Goal: Task Accomplishment & Management: Use online tool/utility

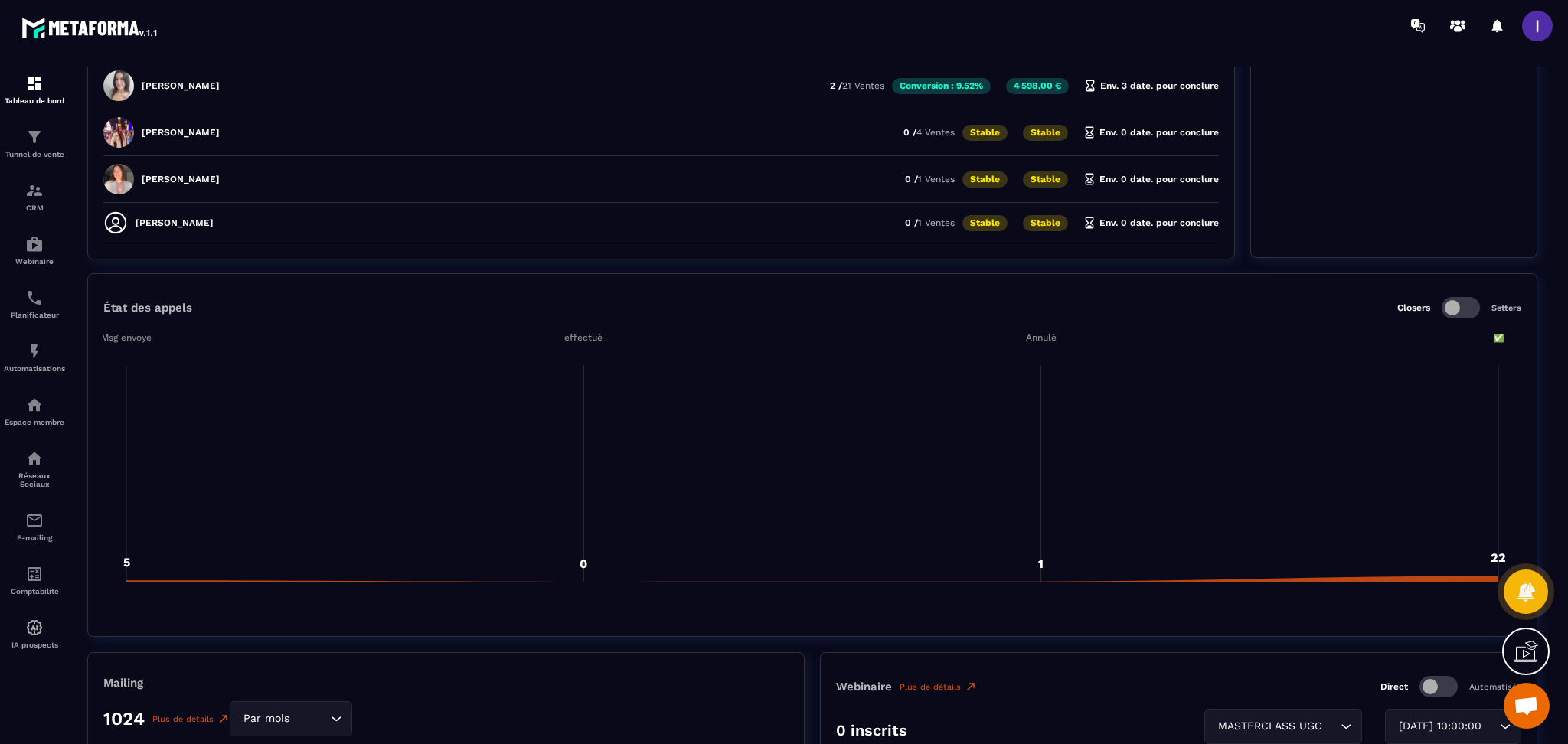
scroll to position [919, 0]
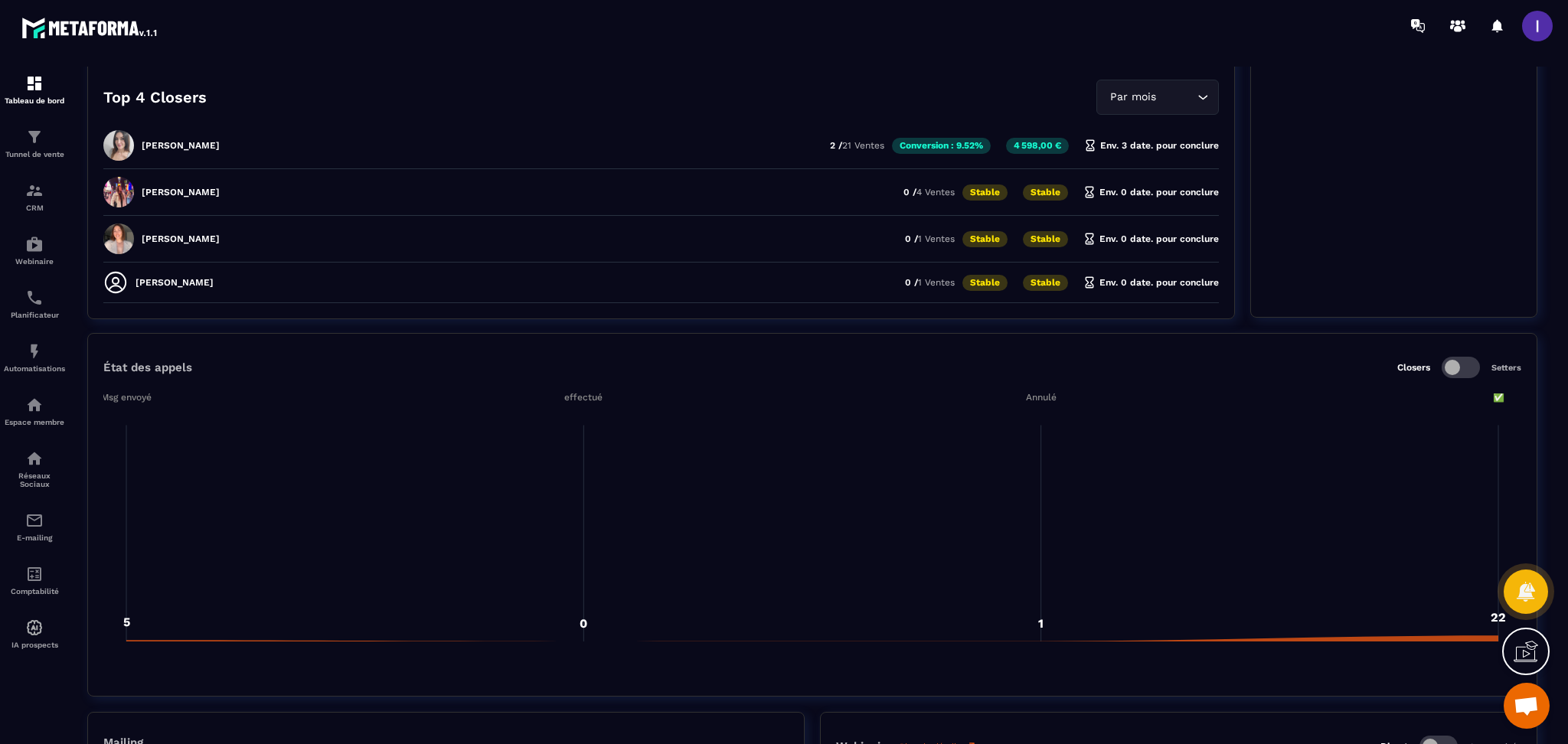
click at [1463, 378] on div "État des appels Closers Setters 5 0 1 22 Msg envoyé Msg envoyé effectué effectu…" at bounding box center [812, 515] width 1450 height 364
click at [1458, 360] on span at bounding box center [1461, 368] width 38 height 22
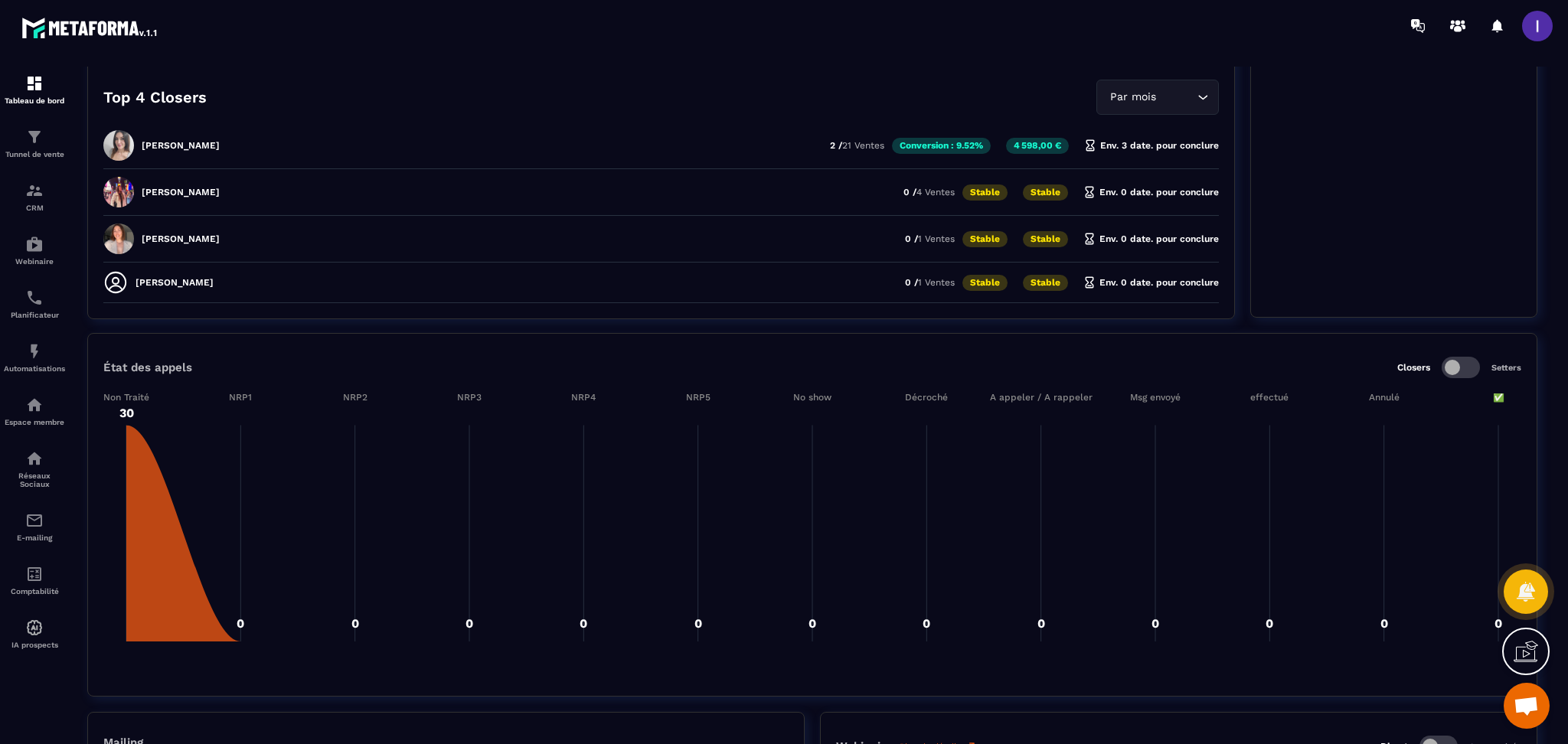
click at [1451, 366] on span at bounding box center [1461, 368] width 38 height 22
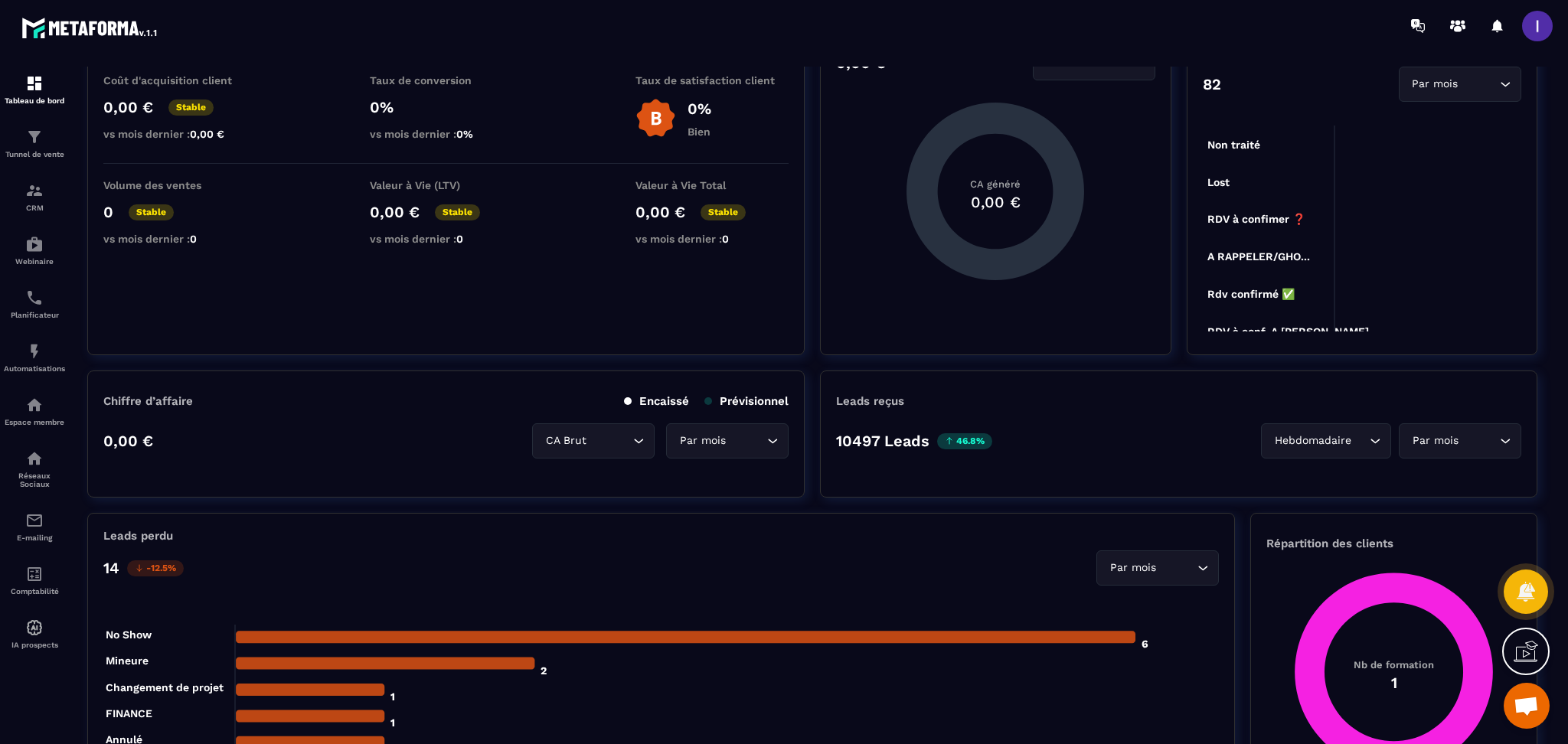
scroll to position [0, 0]
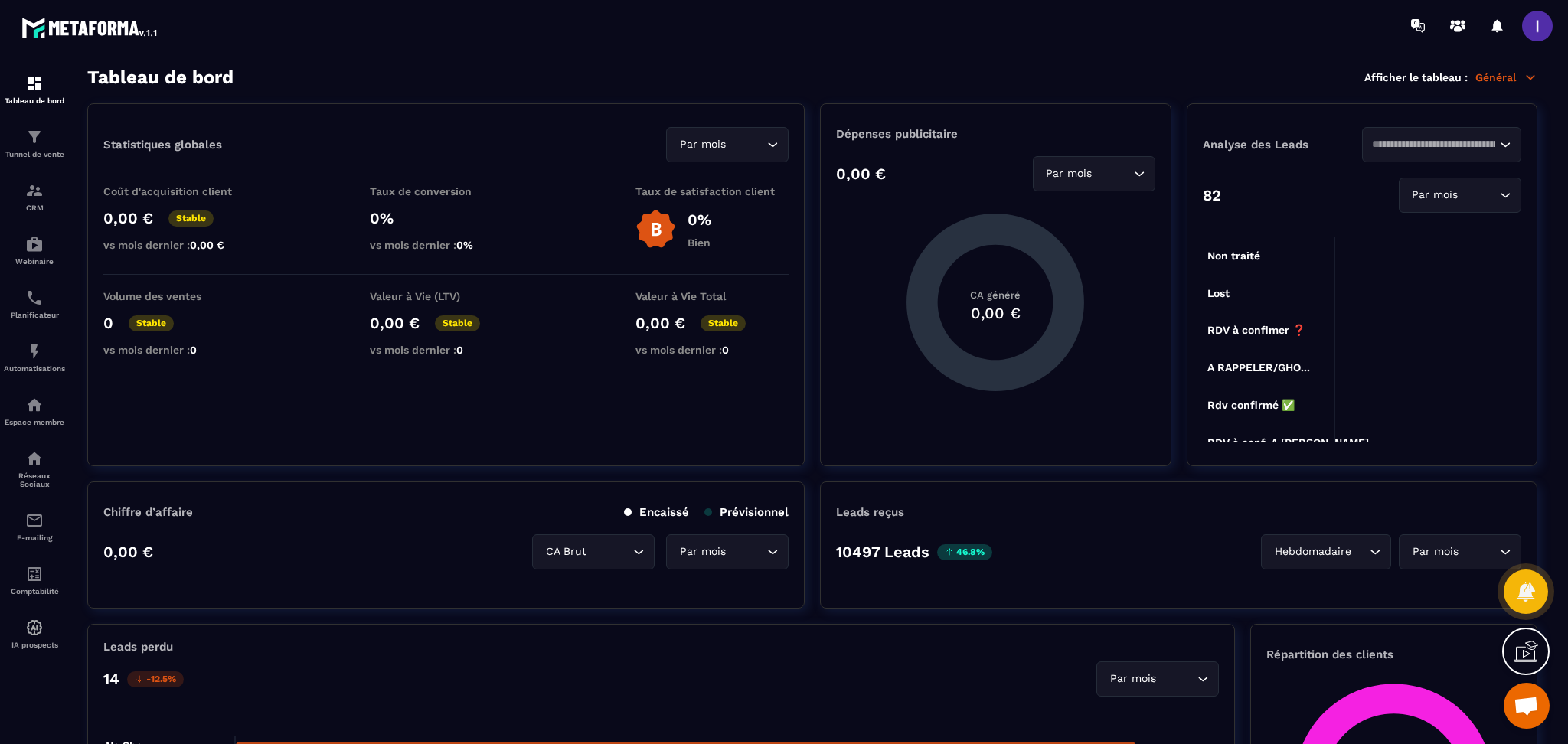
click at [1516, 77] on p "Général" at bounding box center [1506, 77] width 62 height 14
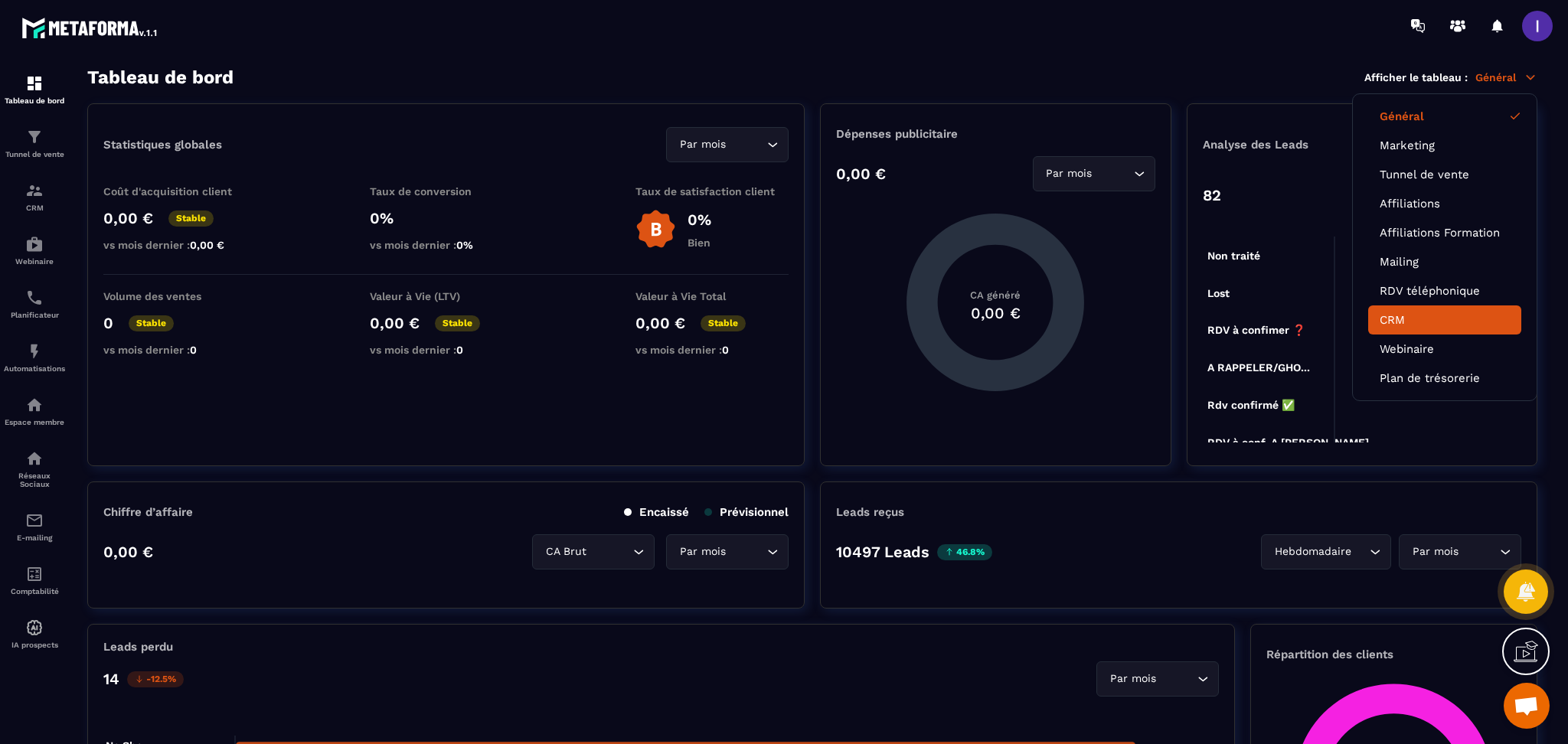
click at [1416, 320] on link "CRM" at bounding box center [1445, 320] width 130 height 14
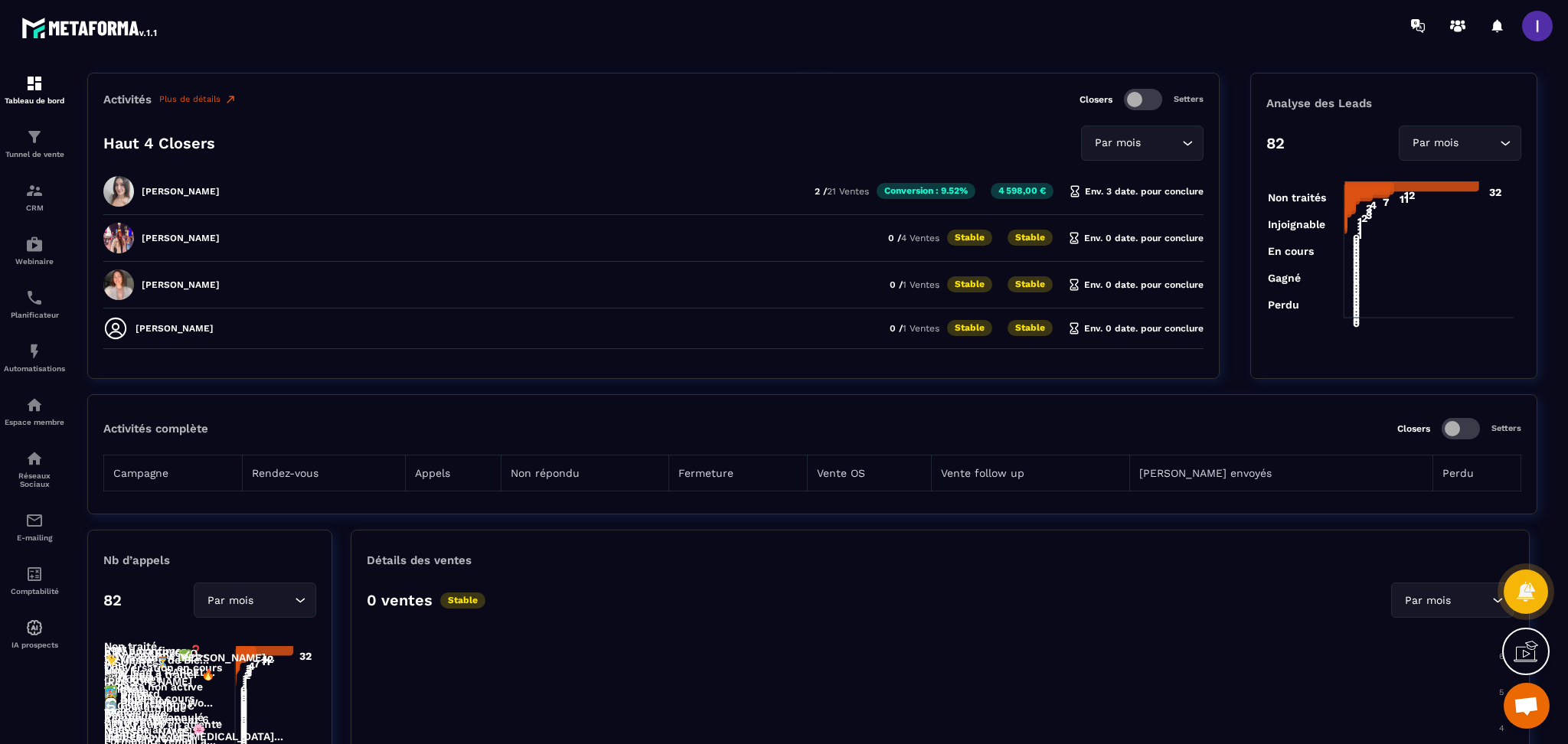
scroll to position [612, 0]
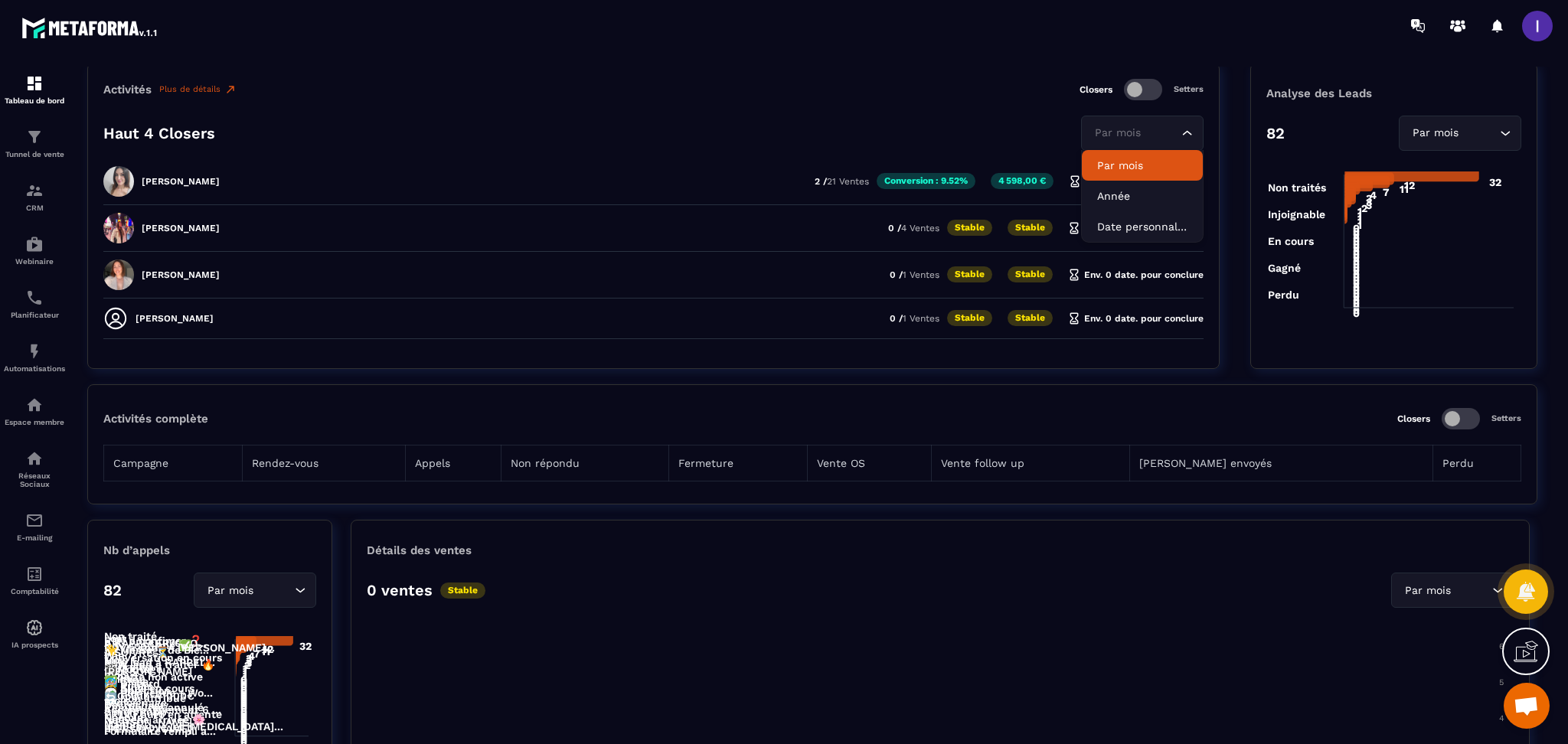
click at [1185, 126] on icon "Search for option" at bounding box center [1188, 133] width 15 height 15
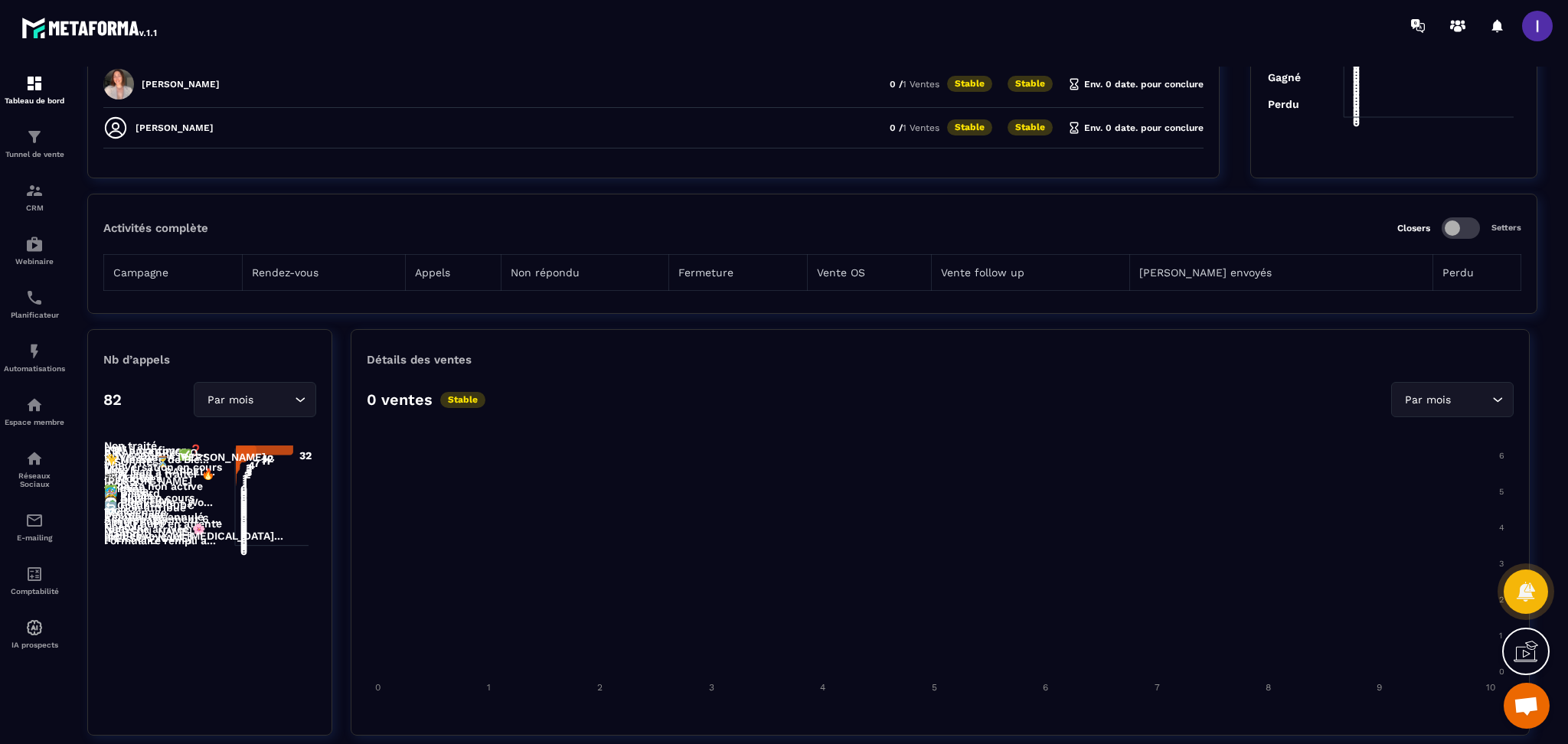
scroll to position [728, 0]
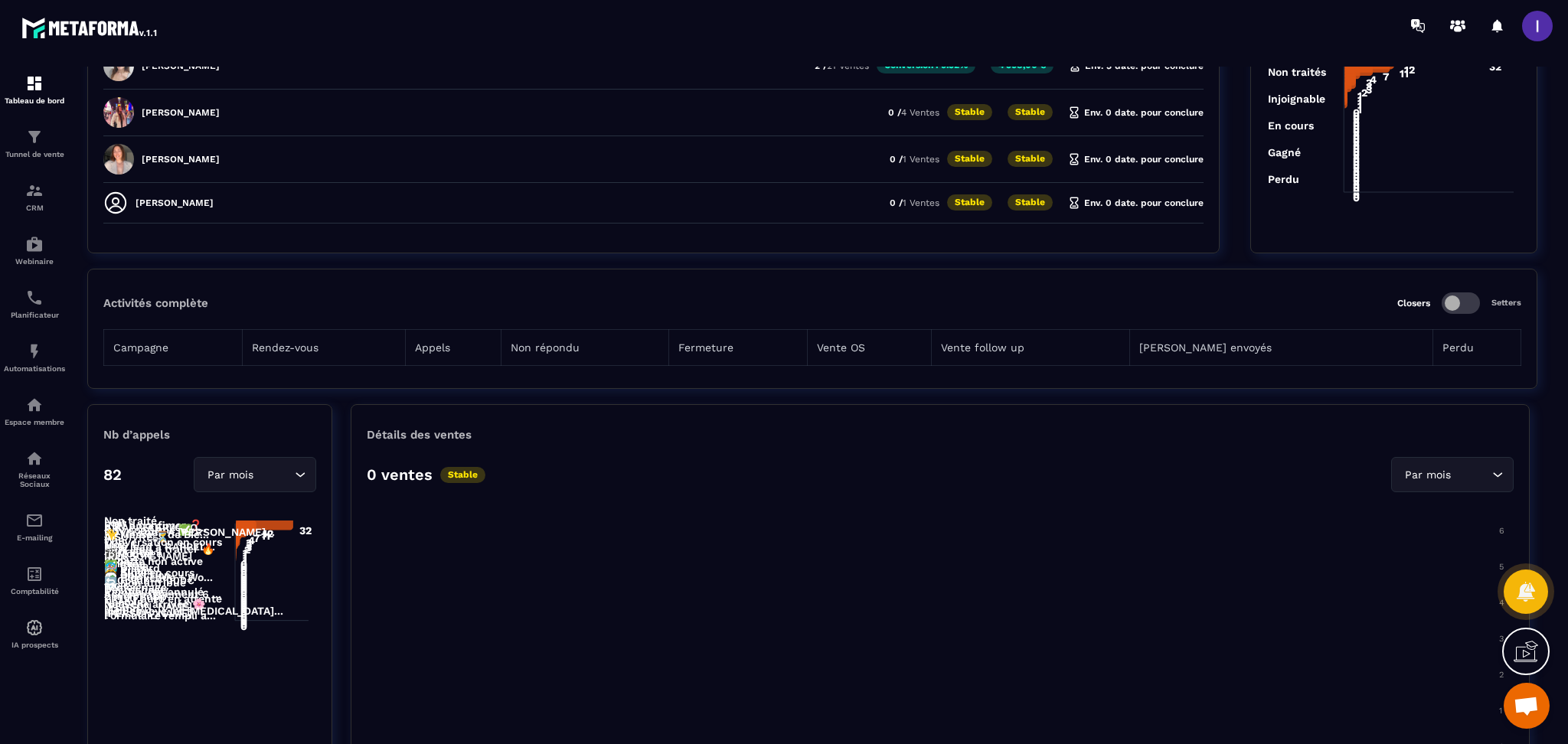
click at [175, 480] on div "82 Par mois Loading..." at bounding box center [210, 475] width 213 height 36
click at [264, 472] on input "Search for option" at bounding box center [274, 476] width 35 height 17
click at [1070, 490] on div "Détails des ventes 0 ventes Stable Par mois Loading... 6 6 5 5 4 4 3 3 2 2 1 1 …" at bounding box center [940, 607] width 1179 height 407
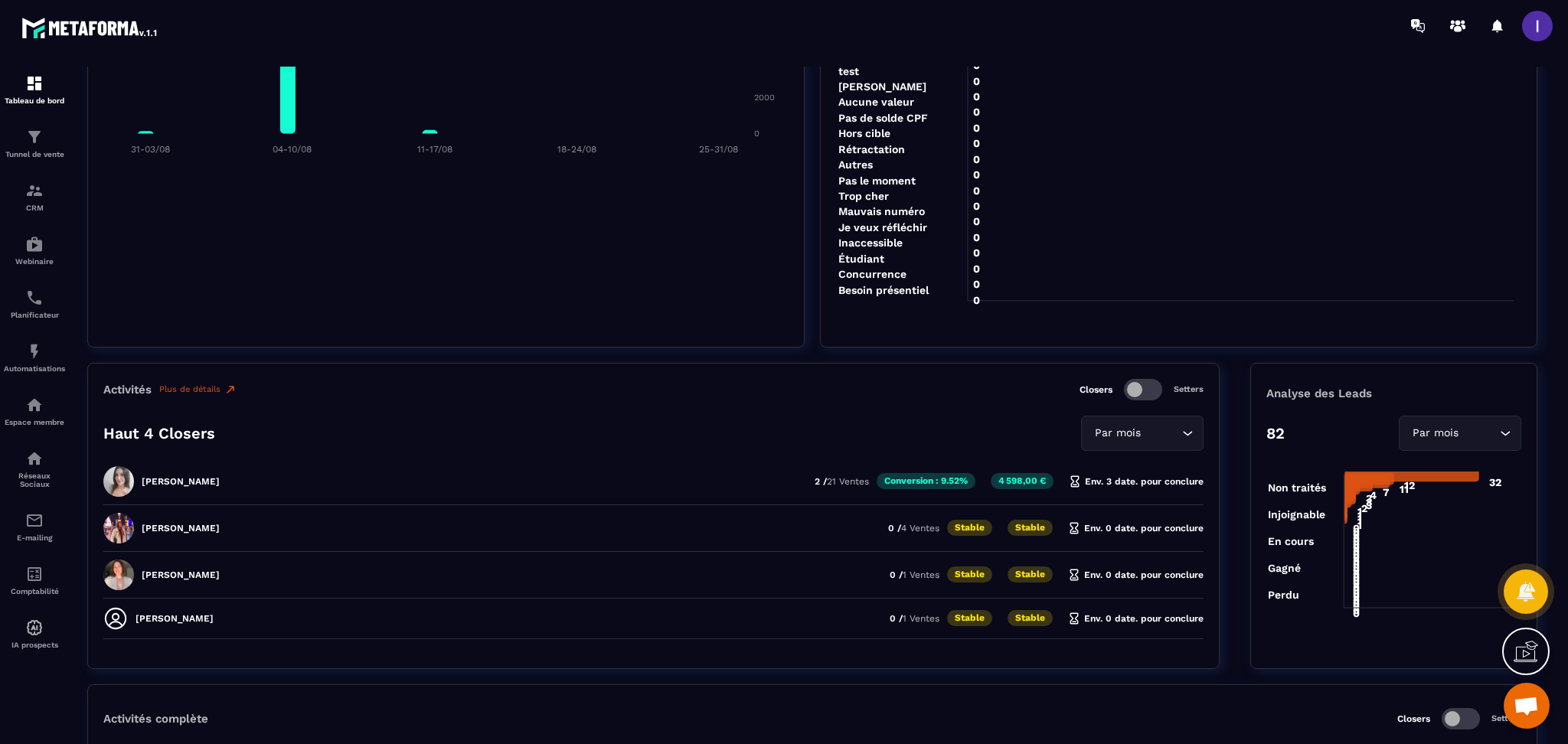
scroll to position [0, 0]
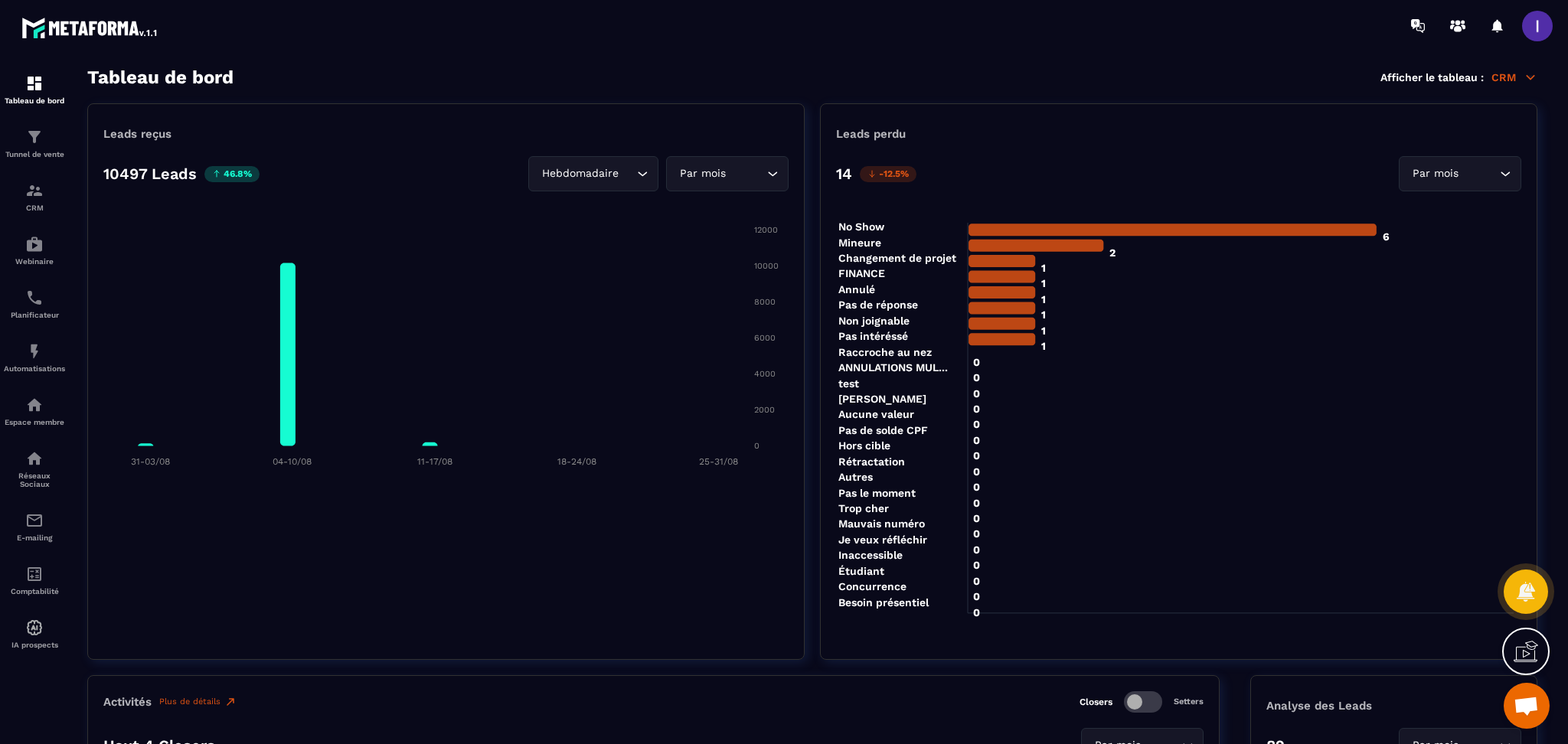
click at [1507, 66] on div "Tableau de bord Afficher le tableau : CRM" at bounding box center [812, 77] width 1450 height 22
click at [1506, 79] on p "CRM" at bounding box center [1514, 77] width 46 height 14
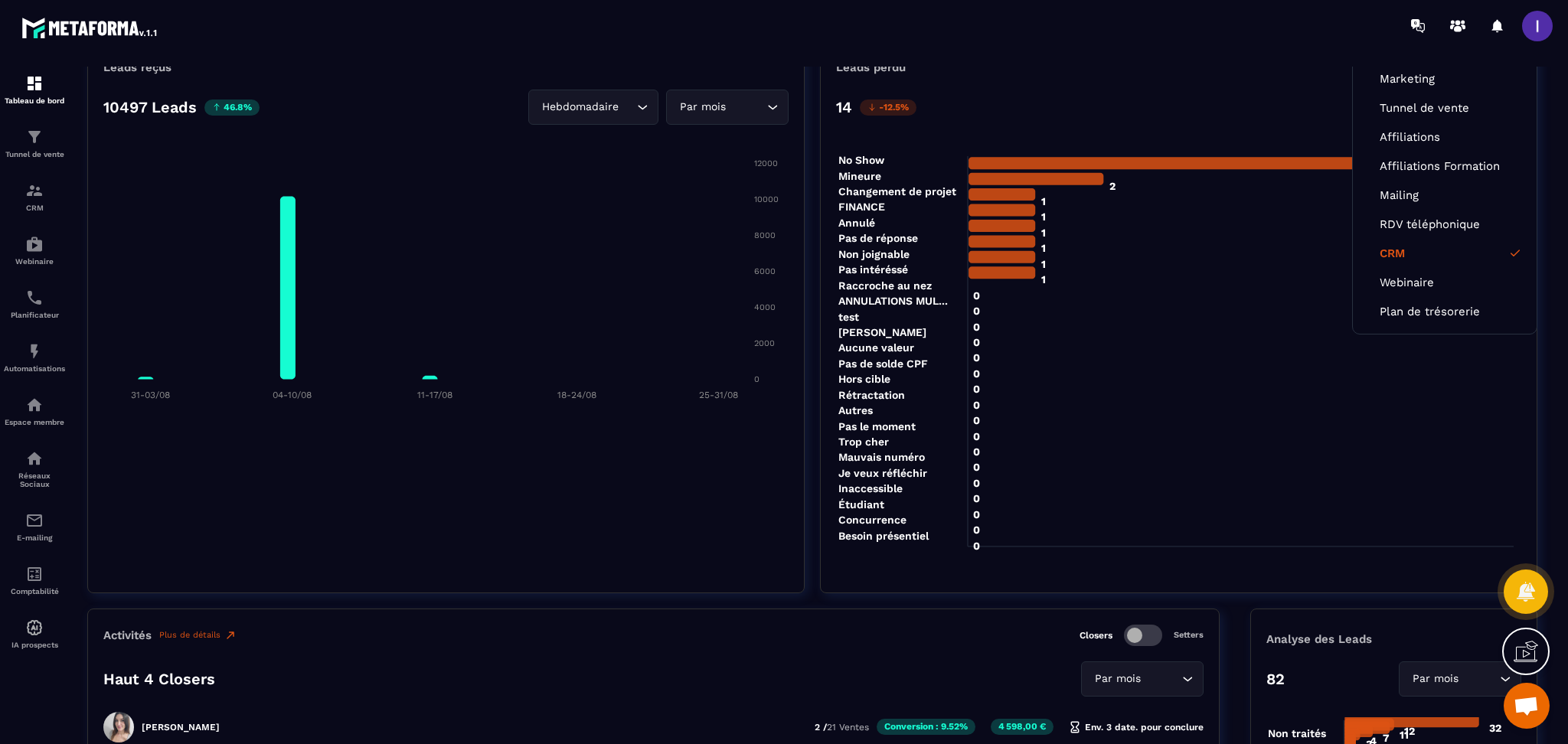
scroll to position [102, 0]
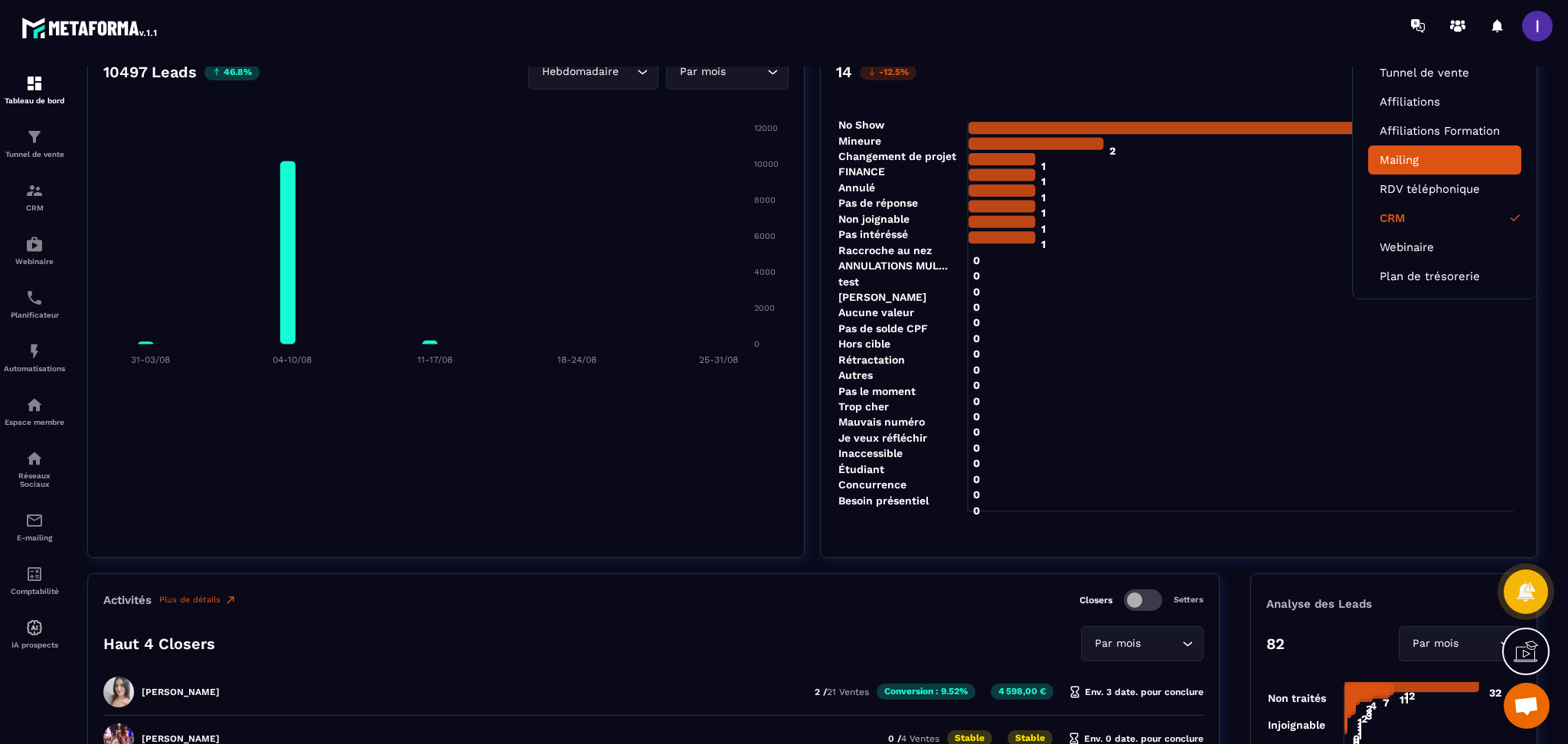
click at [1432, 160] on link "Mailing" at bounding box center [1445, 160] width 130 height 14
click at [1400, 147] on li "Mailing" at bounding box center [1445, 160] width 153 height 29
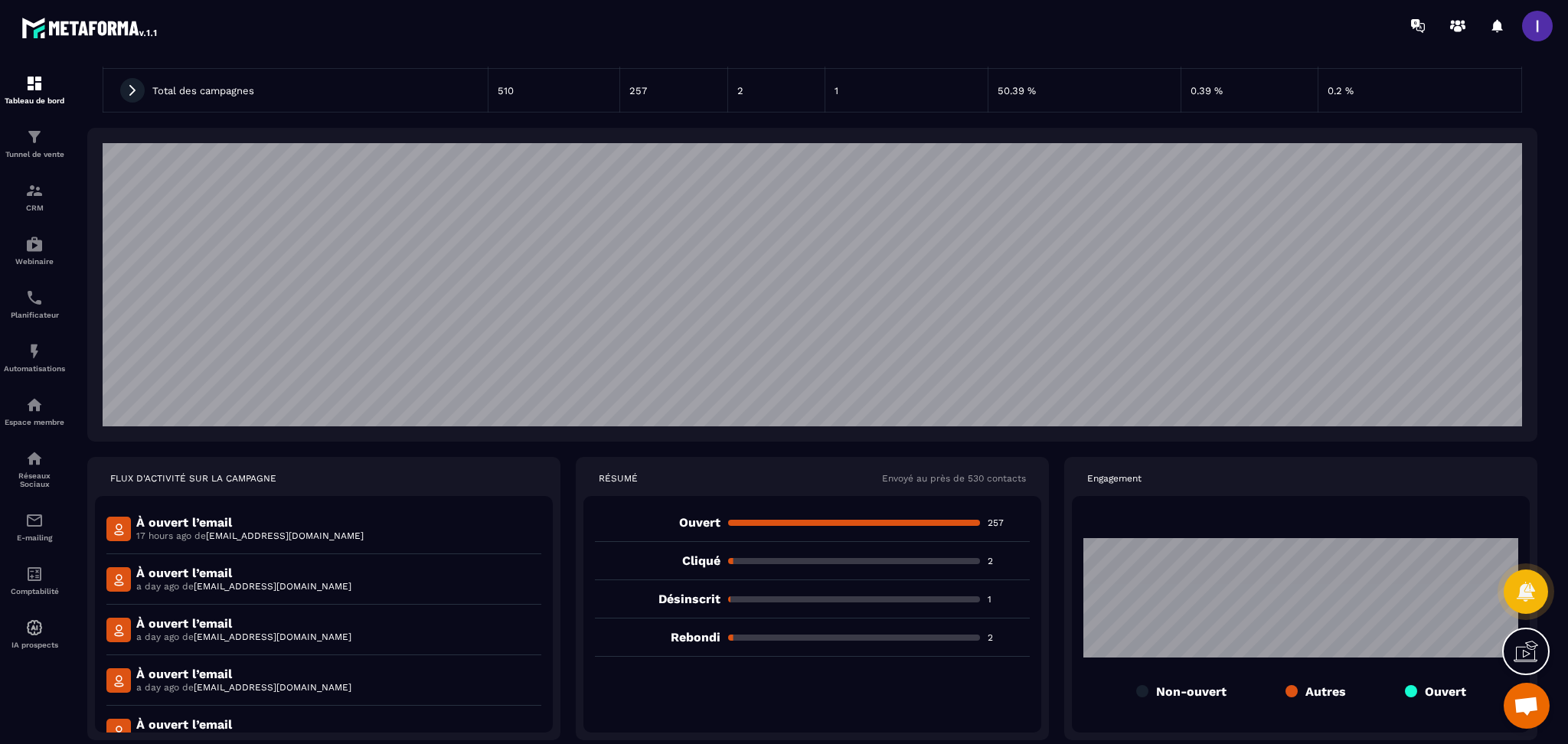
scroll to position [192, 0]
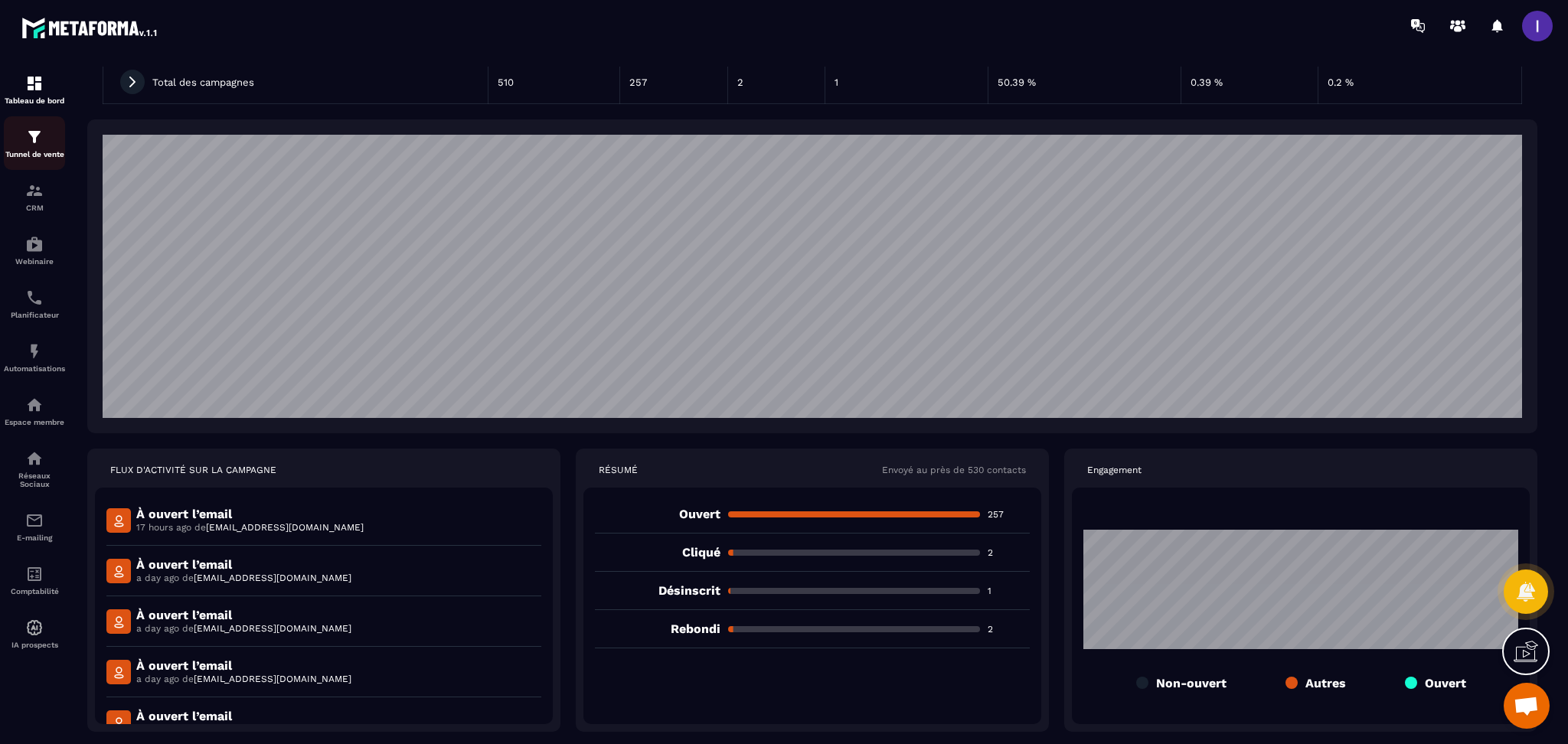
click at [45, 127] on link "Tunnel de vente" at bounding box center [35, 143] width 61 height 54
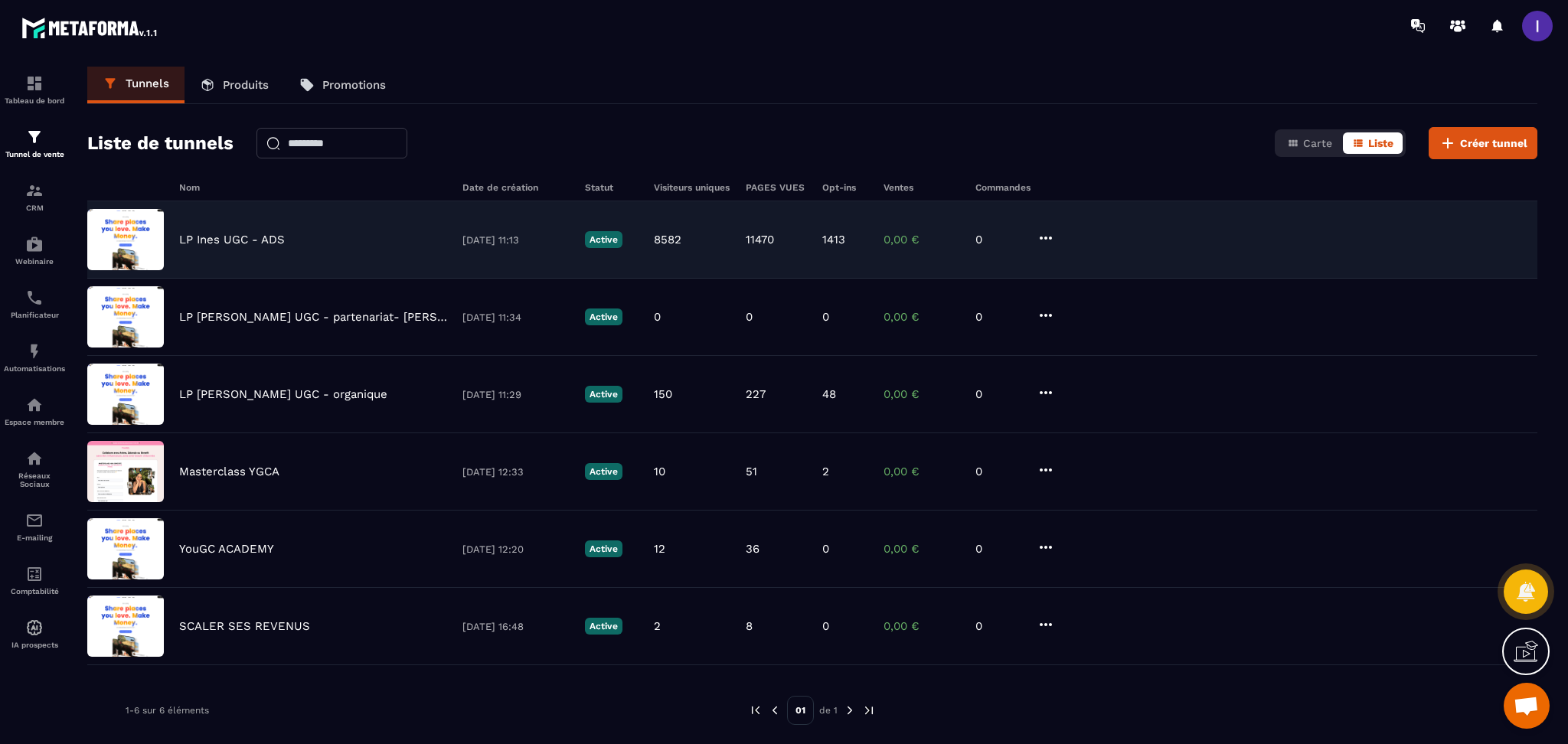
click at [233, 278] on div "LP [PERSON_NAME] UGC - ADS [DATE] 11:13 Active 8582 11470 1413 0,00 € 0" at bounding box center [812, 316] width 1450 height 77
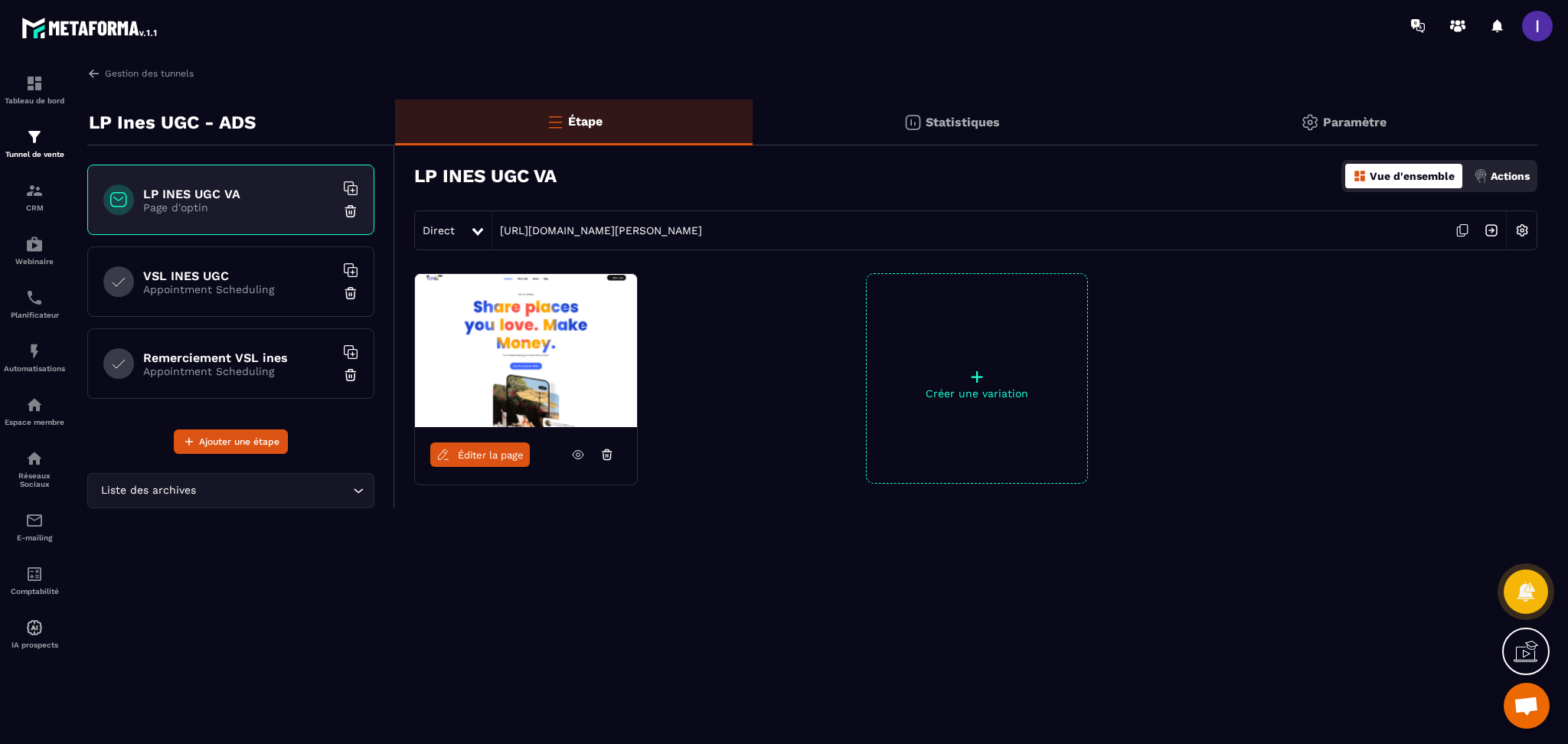
click at [472, 458] on span "Éditer la page" at bounding box center [491, 455] width 65 height 12
